Goal: Browse casually: Explore the website without a specific task or goal

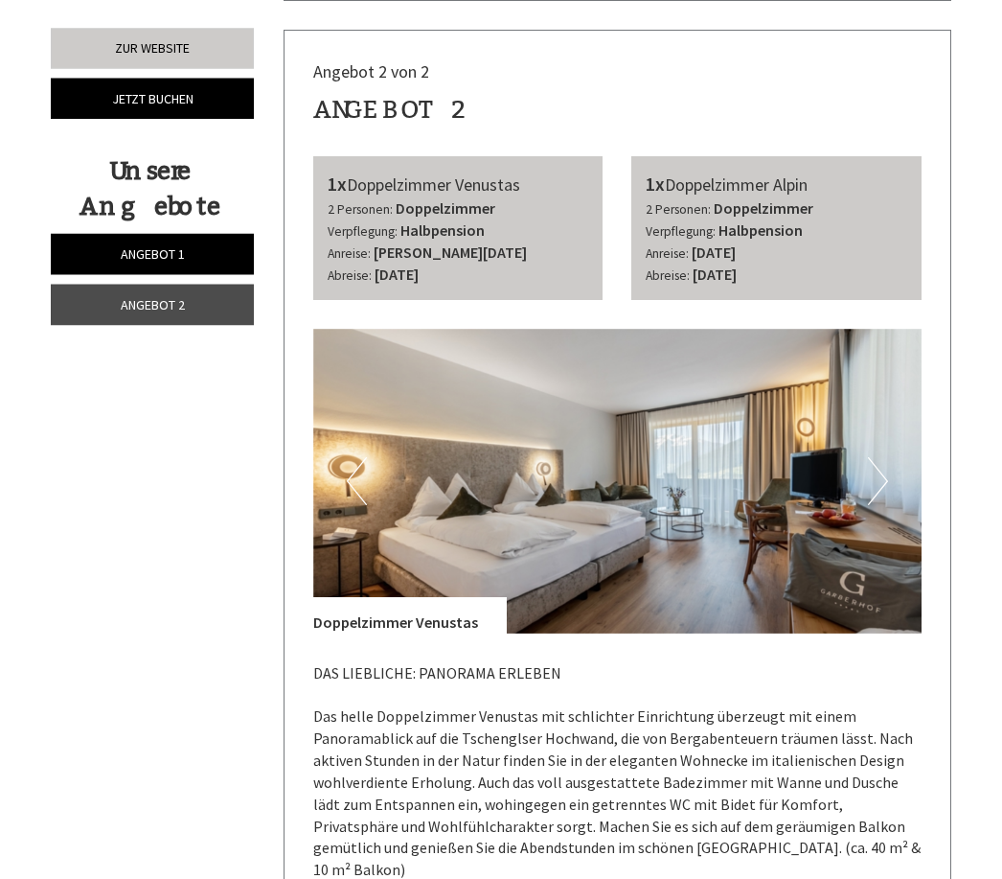
scroll to position [3018, 0]
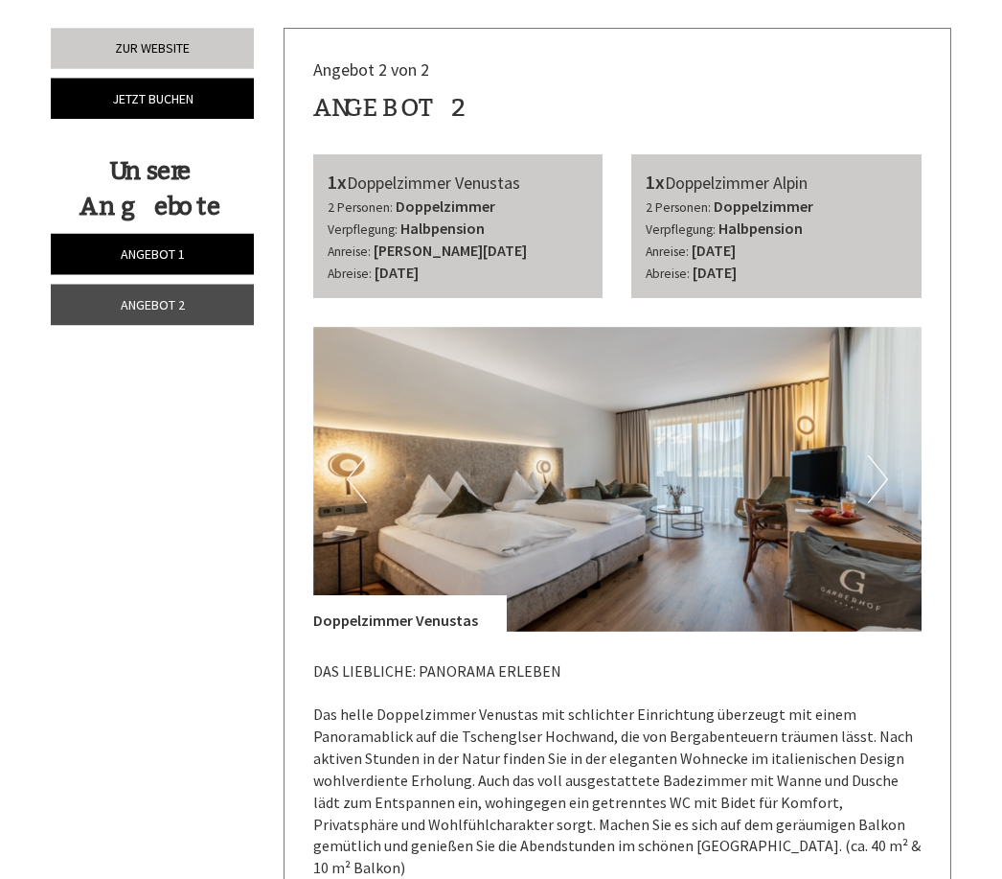
click at [875, 456] on button "Next" at bounding box center [878, 480] width 20 height 48
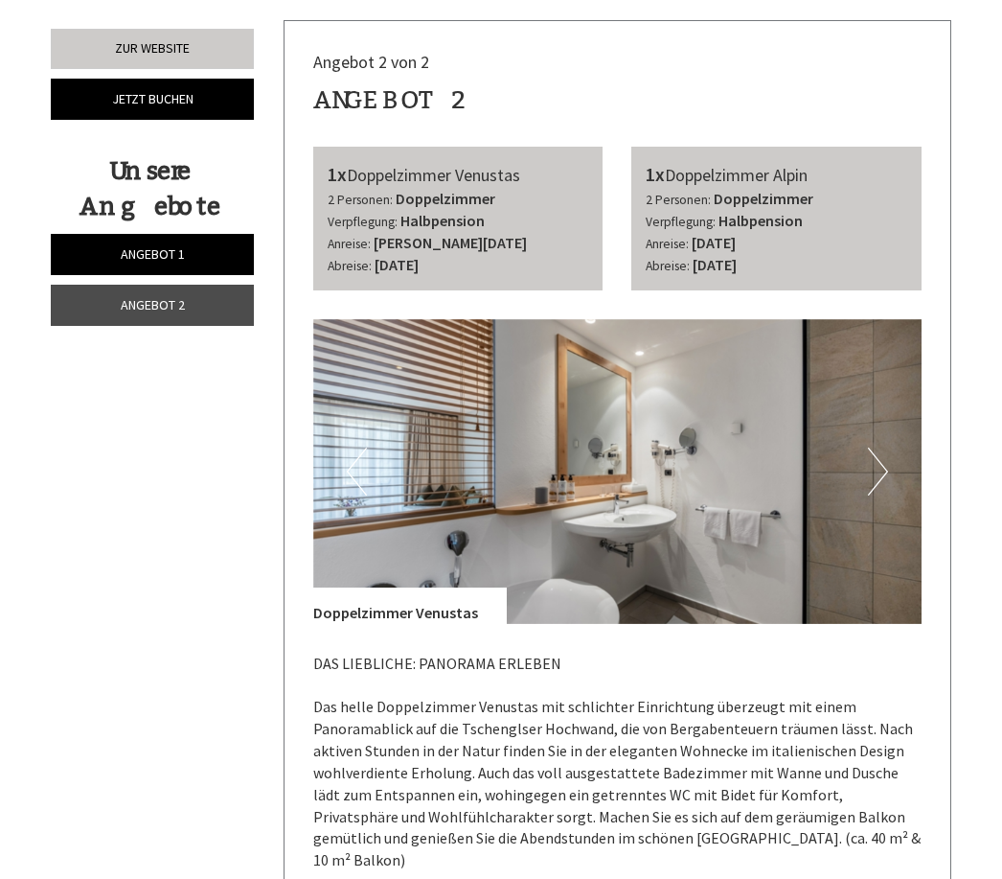
scroll to position [3028, 0]
click at [878, 447] on button "Next" at bounding box center [878, 471] width 20 height 48
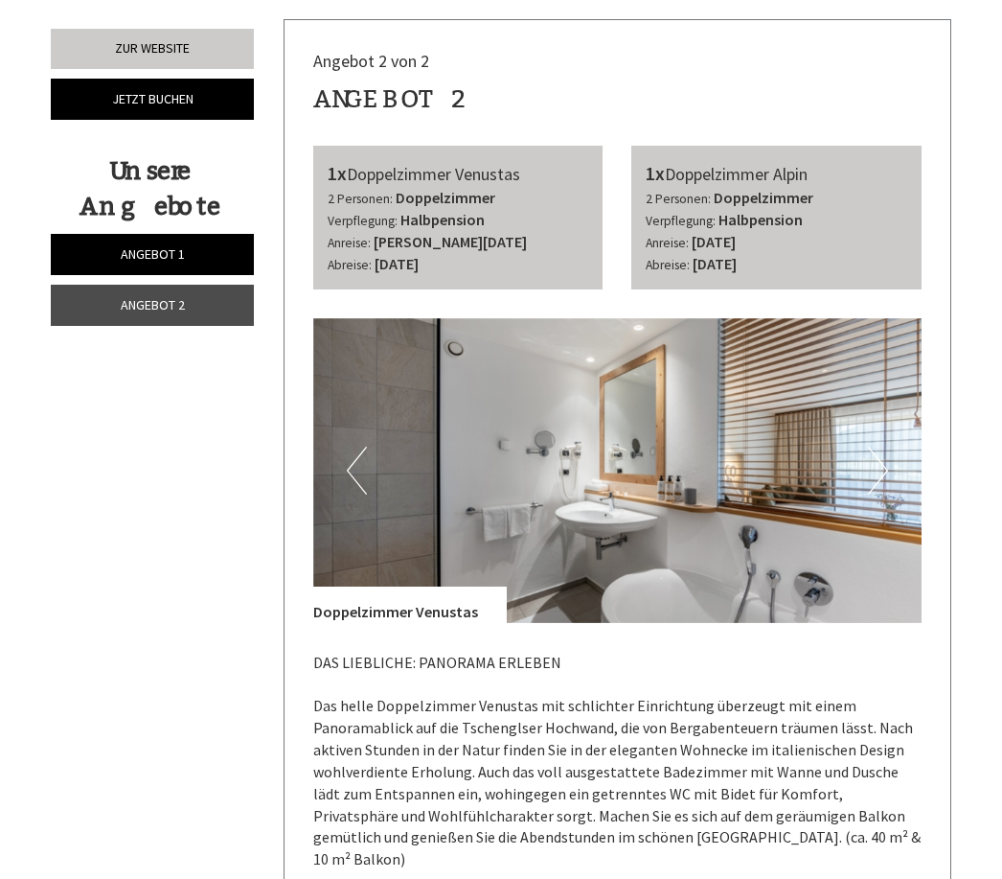
click at [871, 447] on button "Next" at bounding box center [878, 471] width 20 height 48
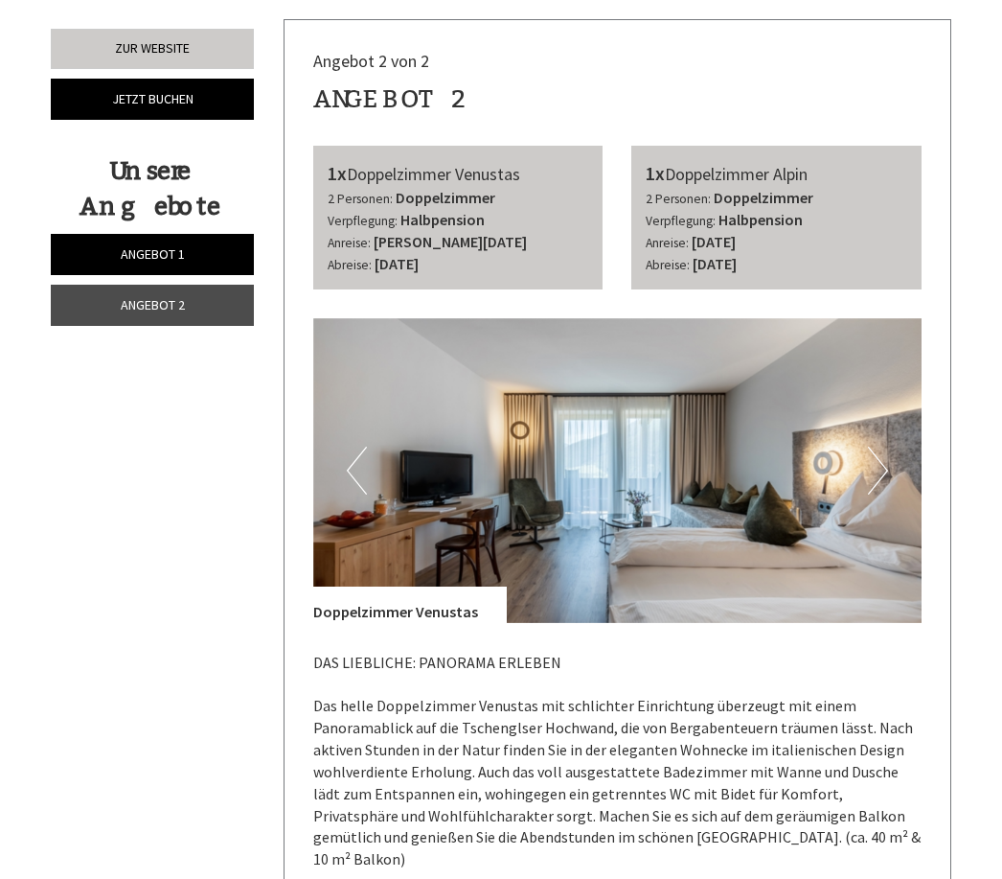
click at [871, 447] on button "Next" at bounding box center [878, 471] width 20 height 48
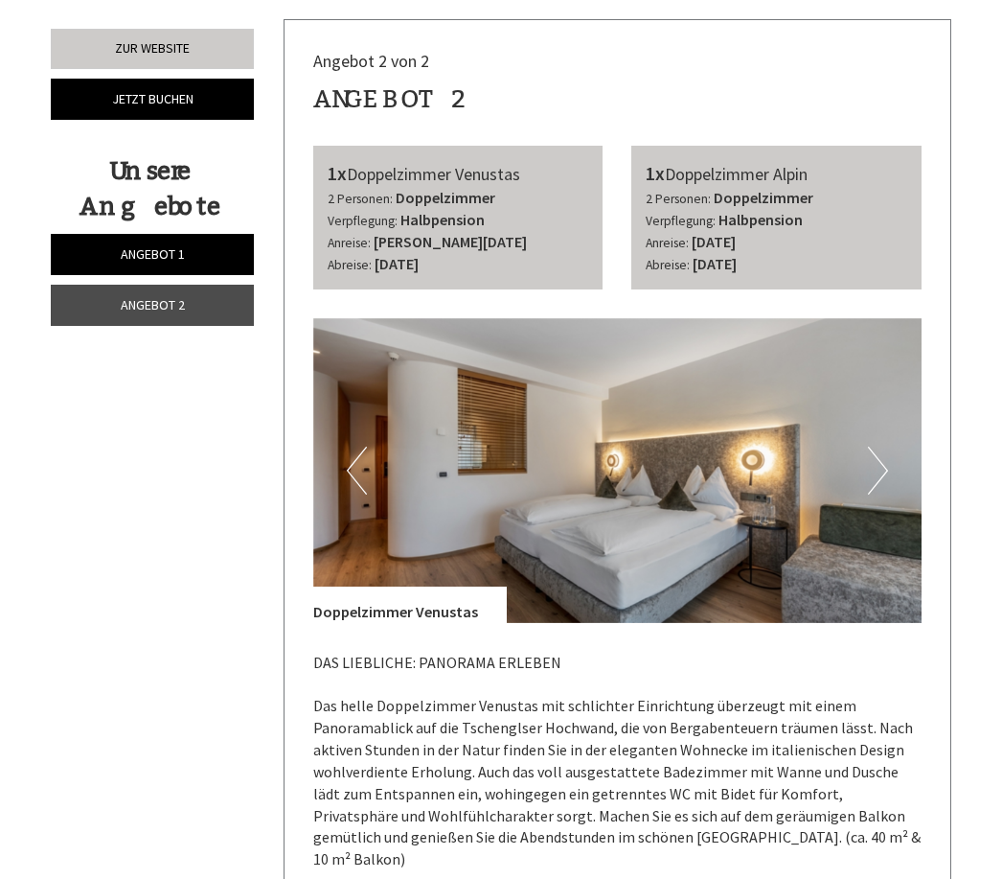
click at [887, 447] on button "Next" at bounding box center [878, 471] width 20 height 48
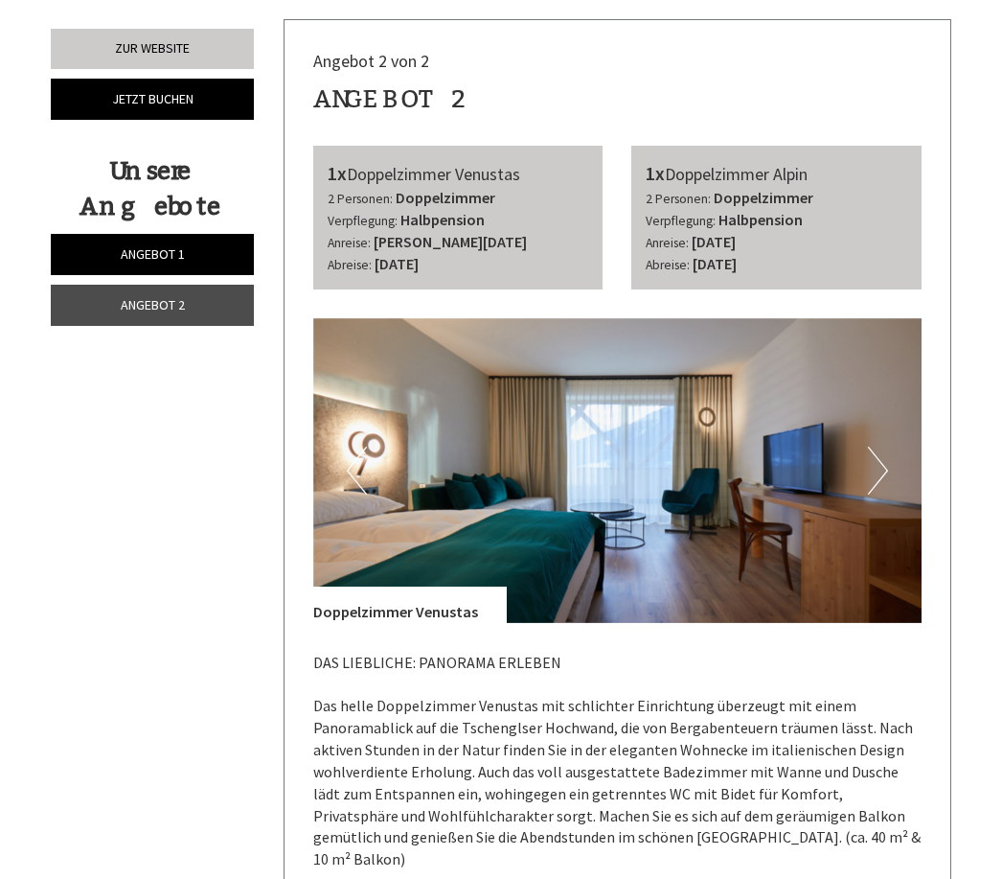
click at [880, 447] on button "Next" at bounding box center [878, 471] width 20 height 48
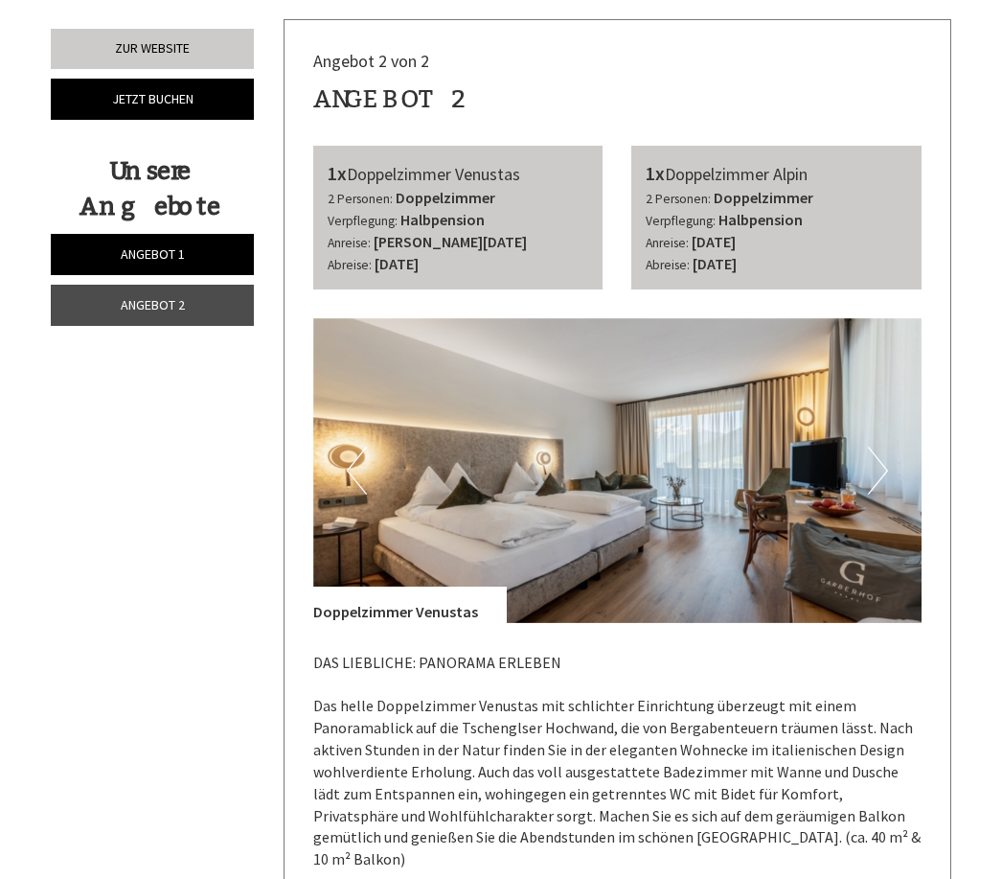
click at [884, 447] on button "Next" at bounding box center [878, 471] width 20 height 48
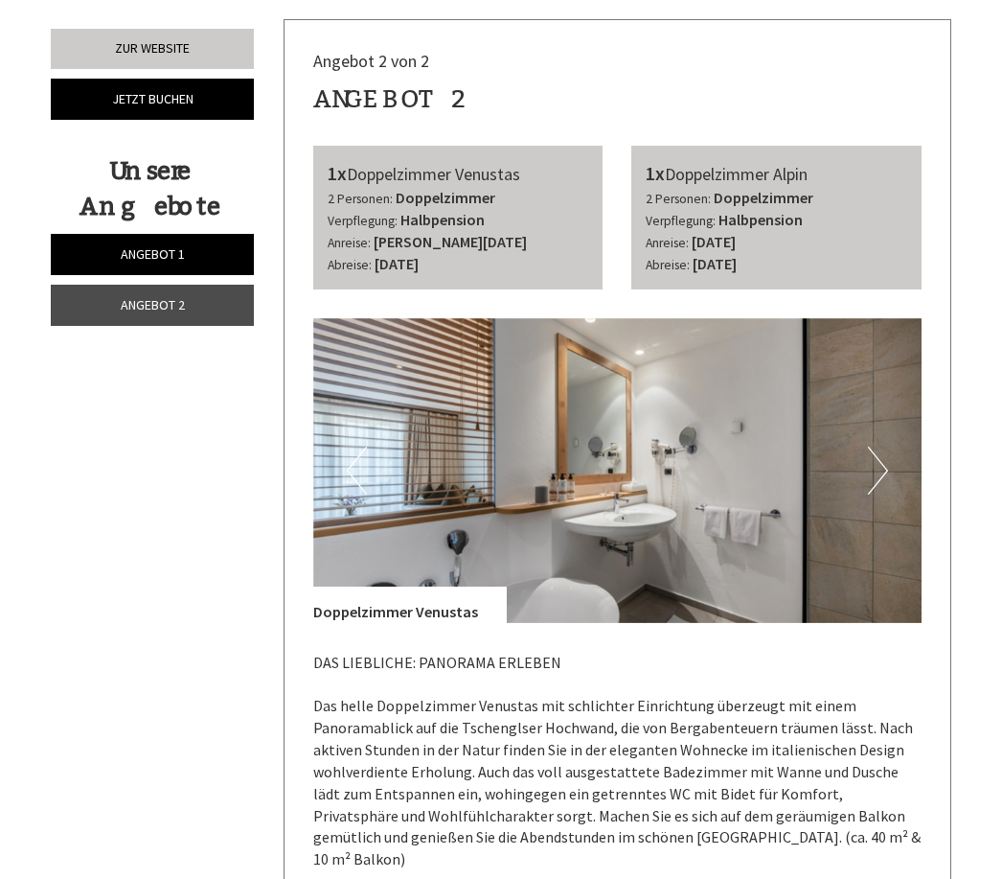
click at [883, 447] on button "Next" at bounding box center [878, 471] width 20 height 48
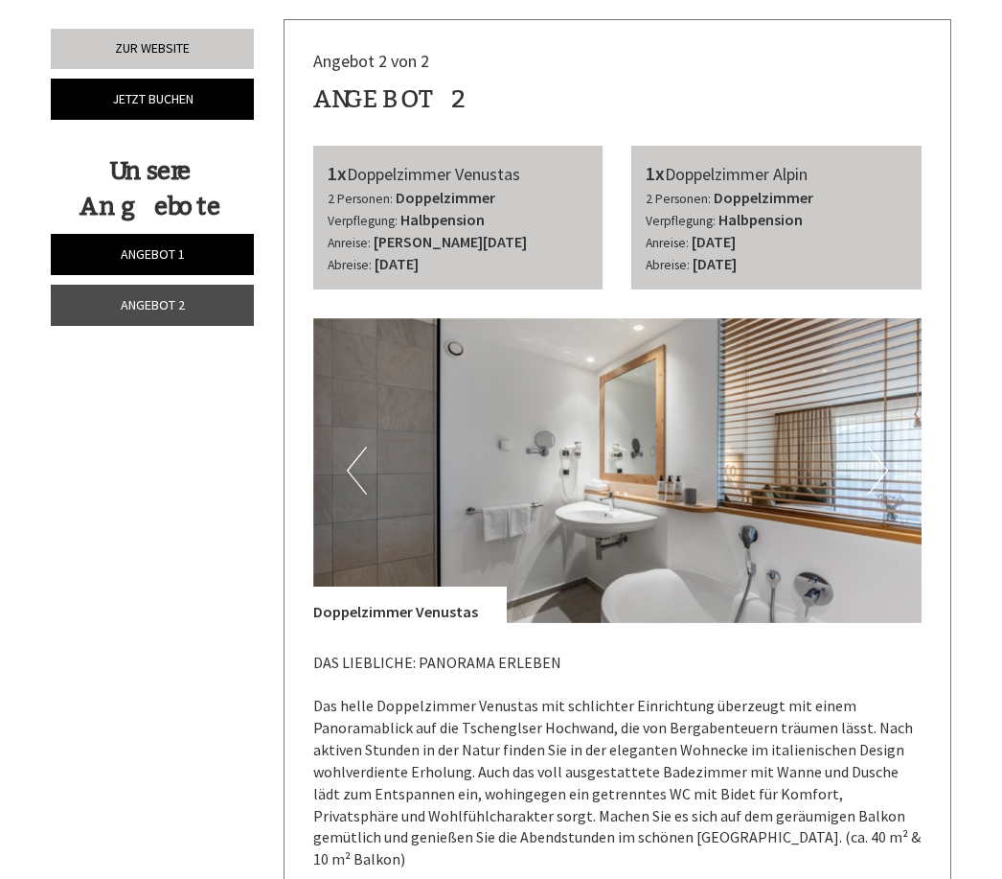
click at [880, 447] on button "Next" at bounding box center [878, 471] width 20 height 48
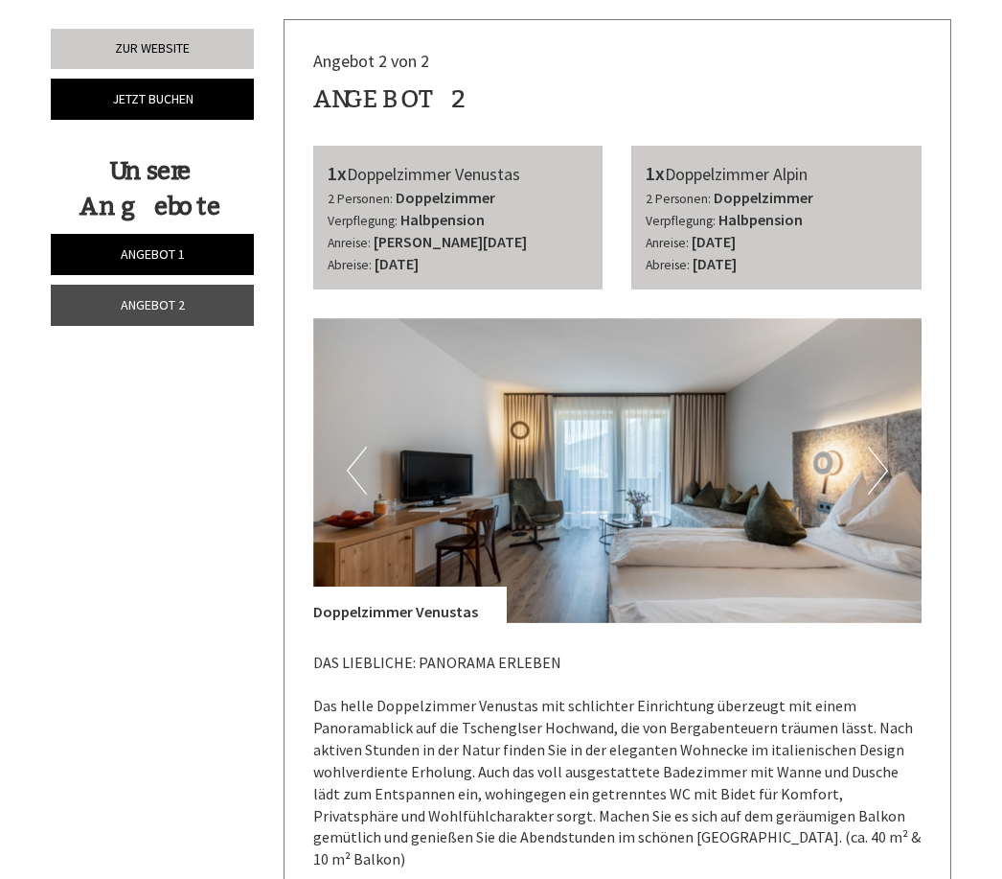
click at [870, 447] on button "Next" at bounding box center [878, 471] width 20 height 48
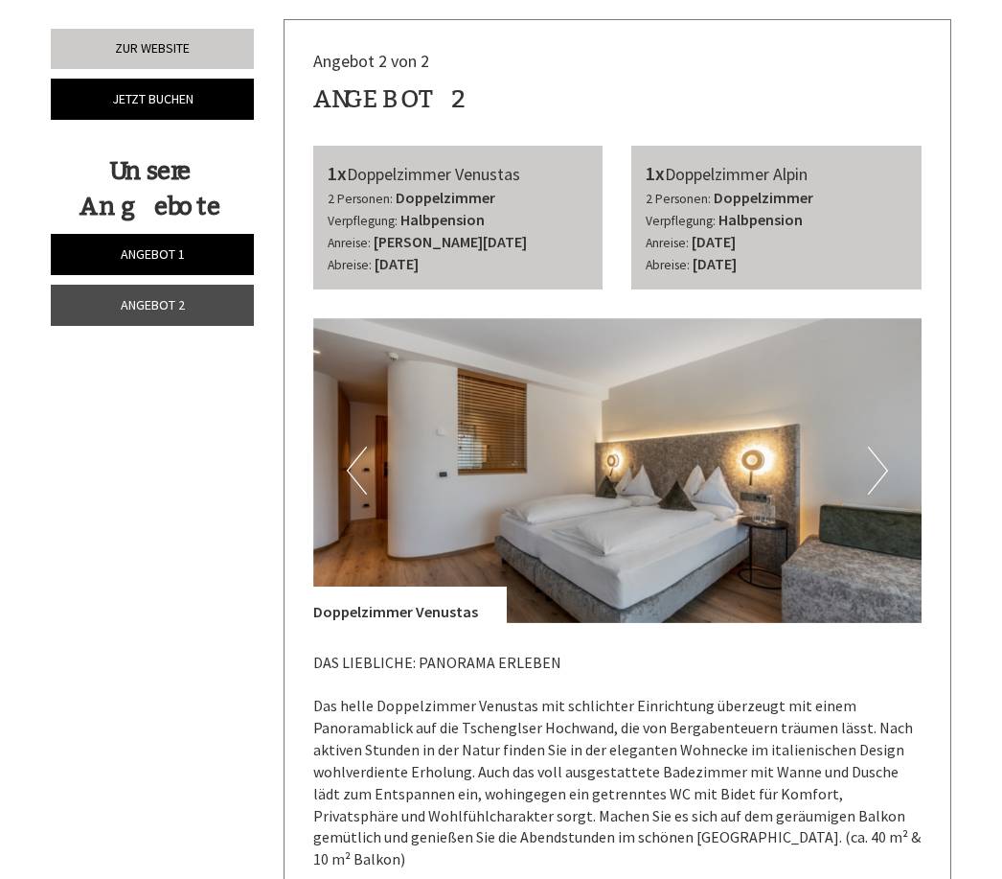
click at [873, 447] on button "Next" at bounding box center [878, 471] width 20 height 48
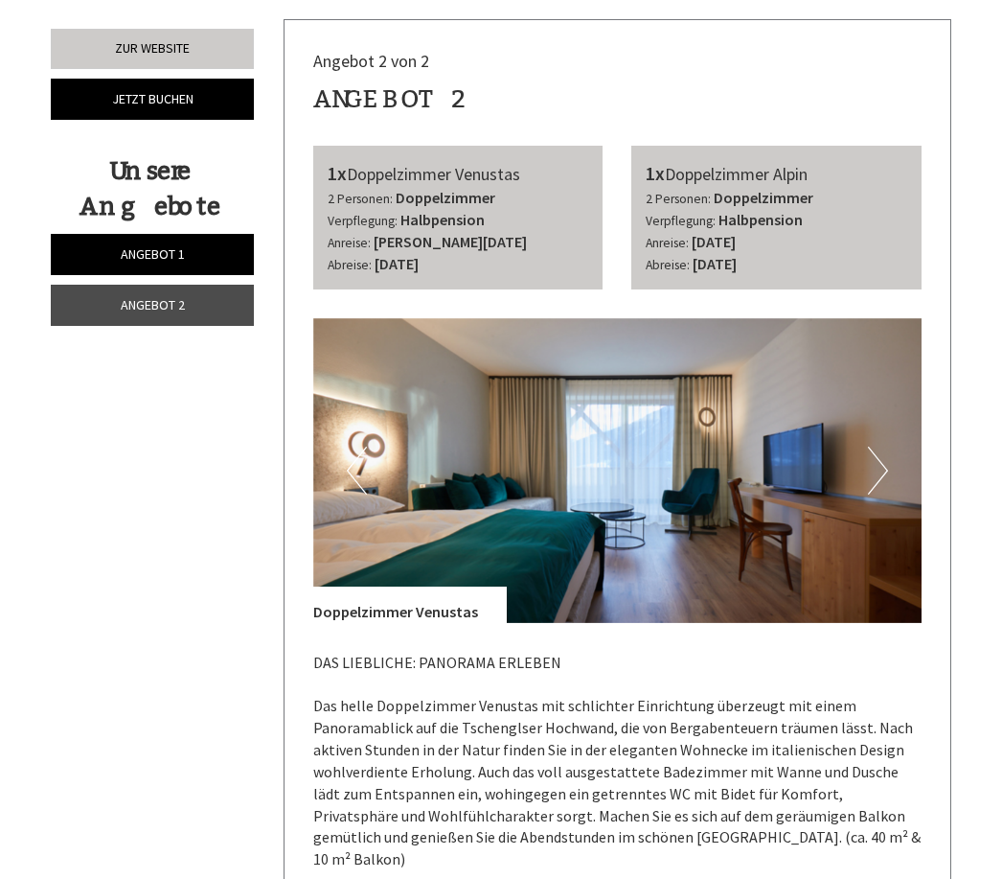
click at [875, 447] on button "Next" at bounding box center [878, 471] width 20 height 48
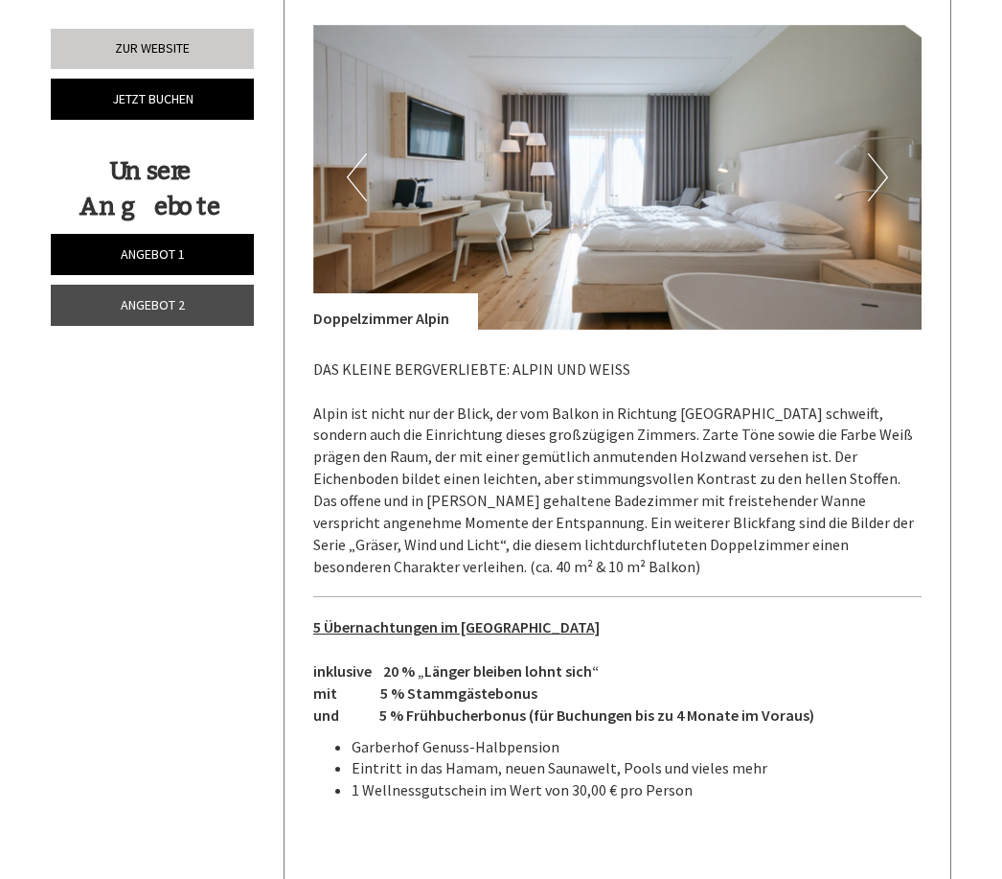
scroll to position [1817, 0]
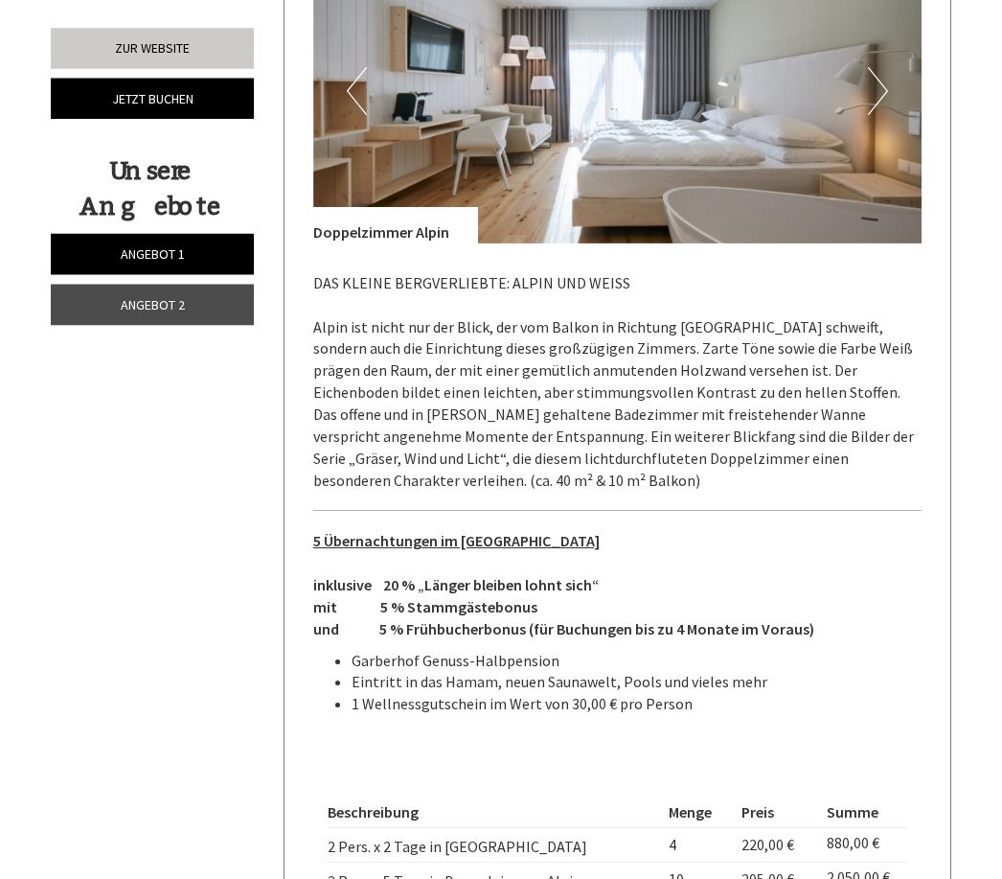
scroll to position [1901, 0]
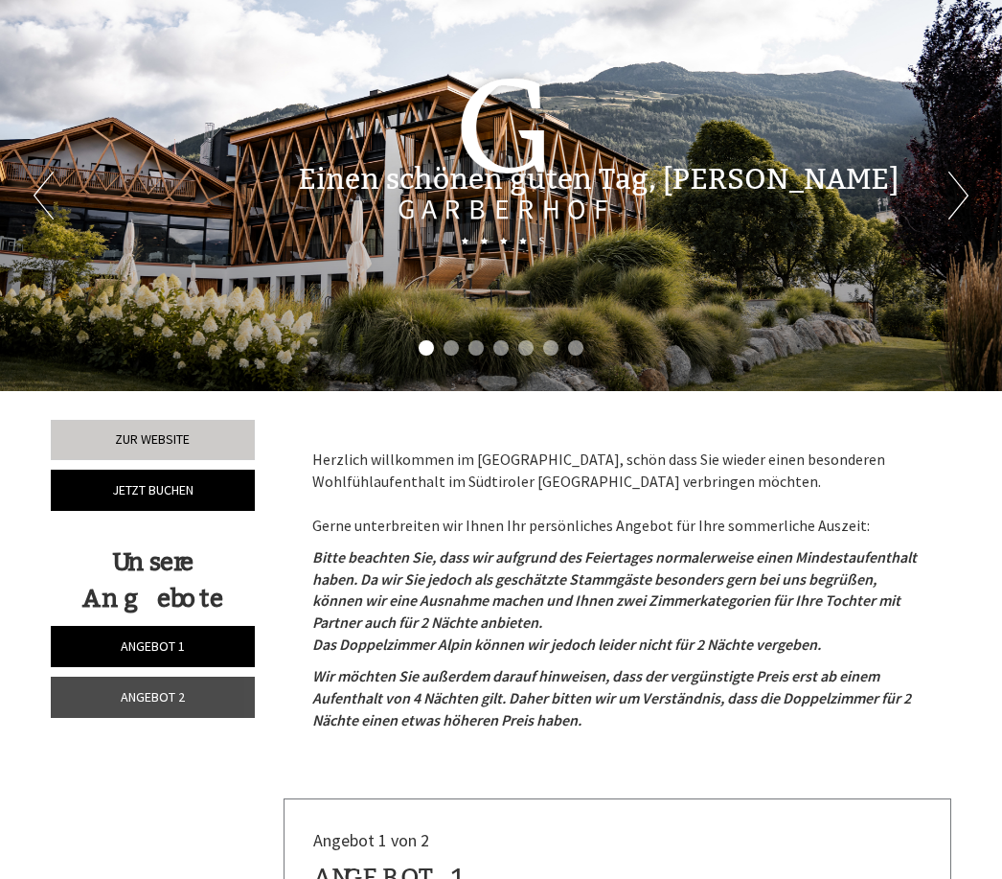
scroll to position [103, 0]
